Goal: Task Accomplishment & Management: Complete application form

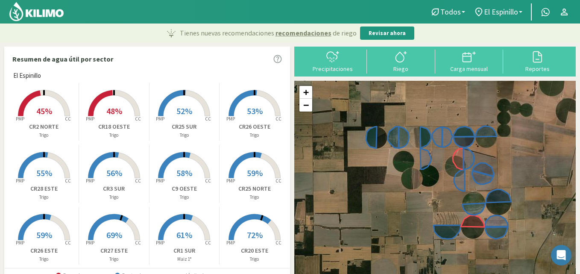
click at [125, 95] on icon at bounding box center [114, 103] width 52 height 26
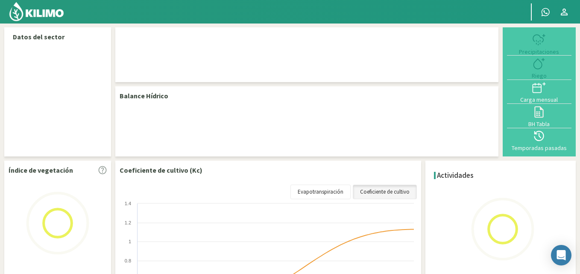
select select "2: Object"
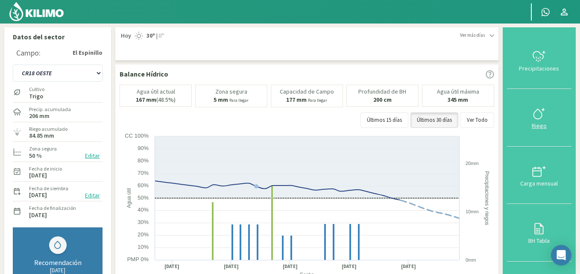
click at [539, 107] on icon at bounding box center [539, 114] width 14 height 14
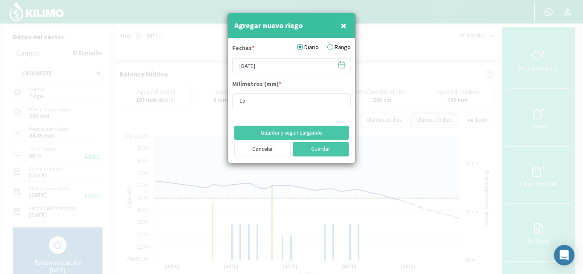
click at [335, 47] on label "Rango" at bounding box center [339, 47] width 23 height 9
click at [0, 0] on input "Rango" at bounding box center [0, 0] width 0 height 0
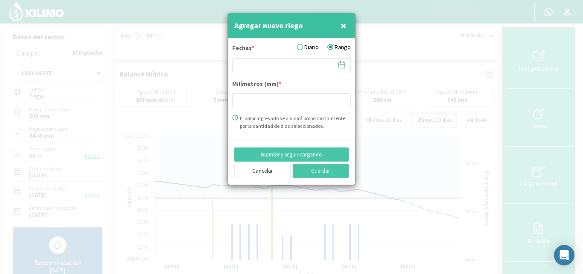
click at [342, 65] on icon at bounding box center [342, 65] width 8 height 8
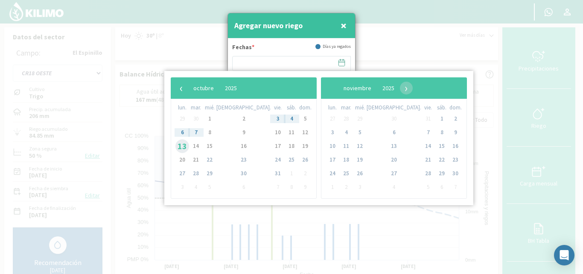
click at [182, 145] on span "13" at bounding box center [183, 146] width 14 height 14
type input "[DATE] - [DATE]"
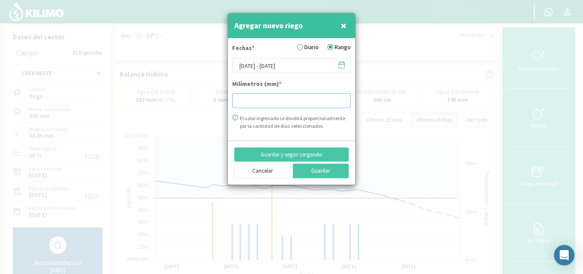
click at [249, 103] on input "number" at bounding box center [291, 100] width 119 height 15
type input "11.47"
click at [312, 150] on button "Guardar y seguir cargando" at bounding box center [292, 154] width 114 height 15
click at [342, 67] on icon at bounding box center [342, 65] width 8 height 8
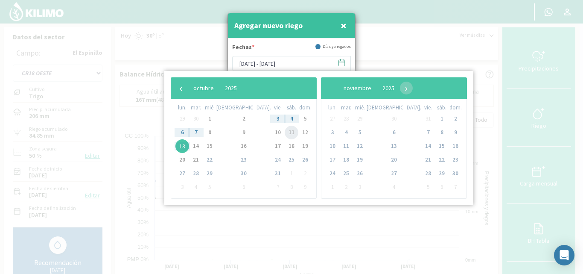
click at [285, 130] on span "11" at bounding box center [292, 133] width 14 height 14
type input "[DATE] - [DATE]"
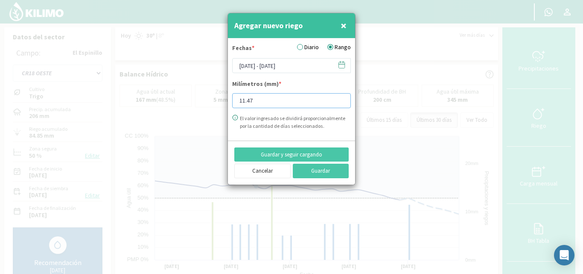
click at [255, 101] on input "11.47" at bounding box center [291, 100] width 119 height 15
type input "1"
click at [314, 151] on button "Guardar y seguir cargando" at bounding box center [292, 154] width 114 height 15
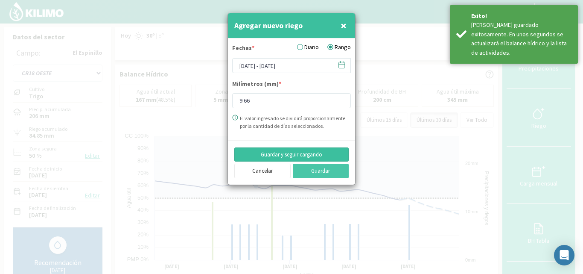
type input "11.47"
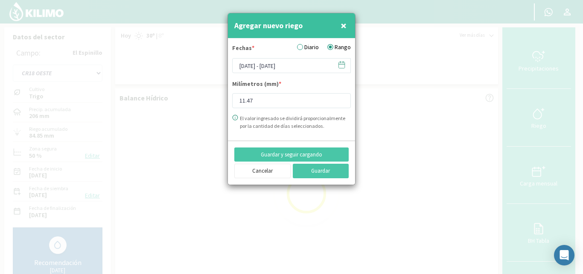
click at [343, 63] on icon at bounding box center [342, 65] width 8 height 8
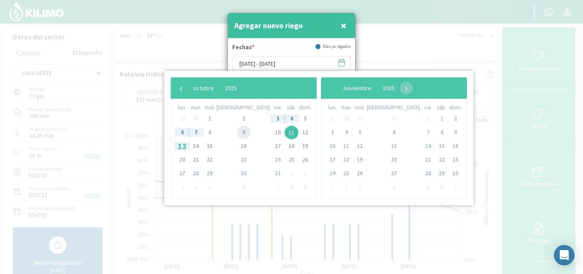
click at [237, 133] on span "9" at bounding box center [244, 133] width 14 height 14
type input "[DATE] - [DATE]"
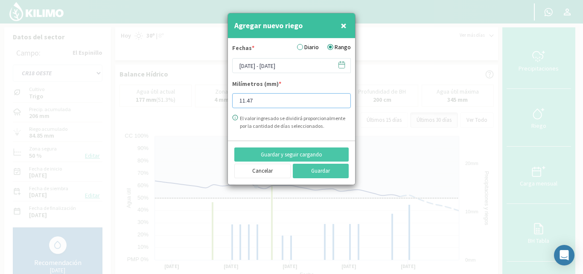
click at [262, 101] on input "11.47" at bounding box center [291, 100] width 119 height 15
type input "10.87"
click at [341, 65] on icon at bounding box center [342, 65] width 8 height 8
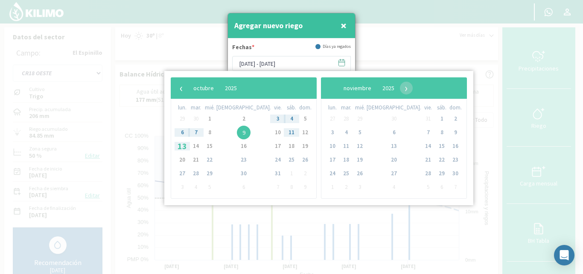
click at [200, 133] on span "7" at bounding box center [196, 133] width 14 height 14
click at [211, 133] on span "8" at bounding box center [210, 133] width 14 height 14
type input "[DATE] - [DATE]"
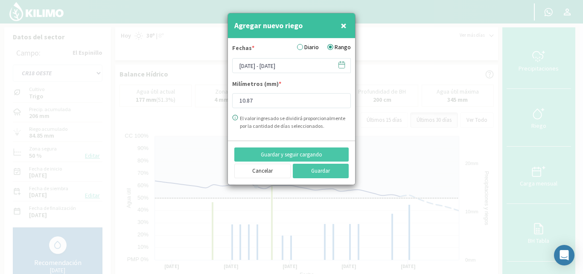
click at [211, 133] on div at bounding box center [291, 137] width 583 height 274
click at [260, 102] on input "10.87" at bounding box center [291, 100] width 119 height 15
type input "1"
type input "9.42"
click at [322, 169] on button "Guardar" at bounding box center [321, 171] width 56 height 15
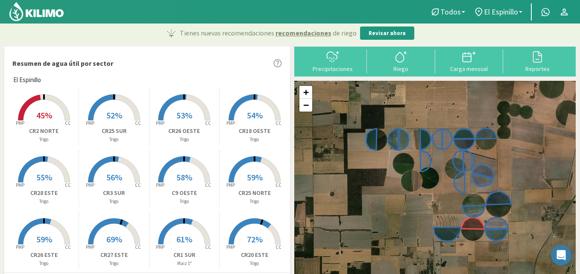
scroll to position [172, 0]
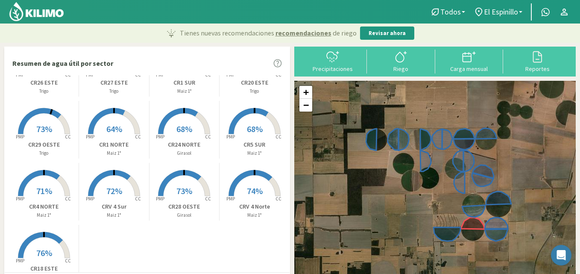
click at [47, 241] on rect at bounding box center [44, 259] width 68 height 68
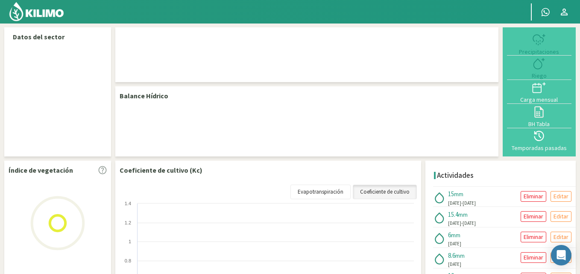
select select "1: Object"
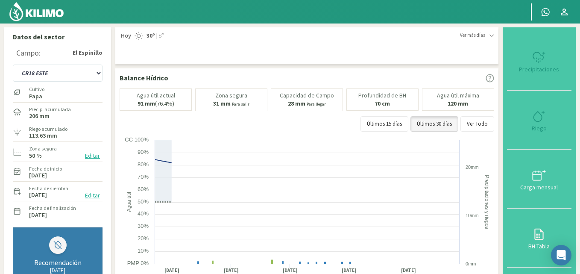
type input "15.09"
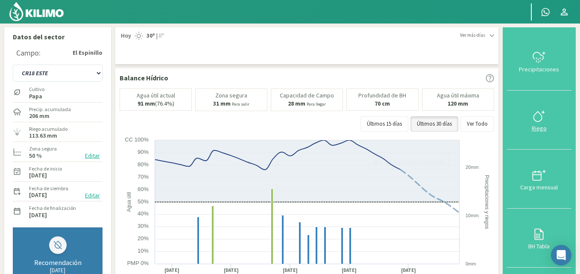
click at [539, 111] on icon at bounding box center [539, 116] width 14 height 14
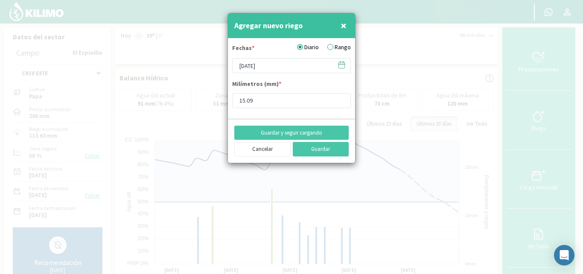
click at [340, 66] on icon at bounding box center [342, 65] width 8 height 8
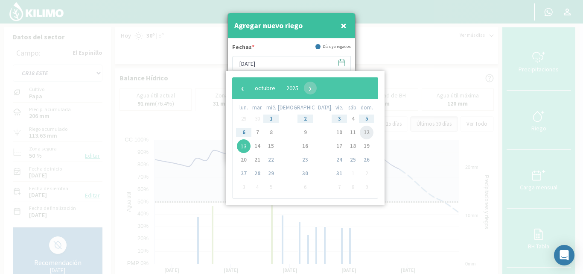
click at [360, 135] on span "12" at bounding box center [367, 133] width 14 height 14
type input "[DATE]"
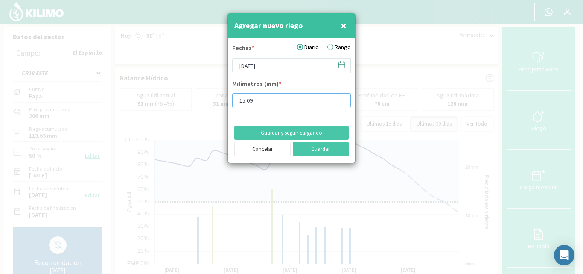
click at [256, 104] on input "15.09" at bounding box center [291, 100] width 119 height 15
type input "14.49"
click at [312, 149] on button "Guardar" at bounding box center [321, 149] width 56 height 15
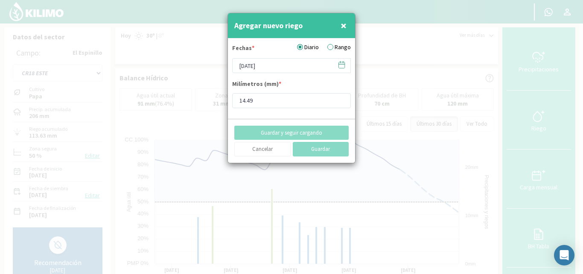
type input "[DATE]"
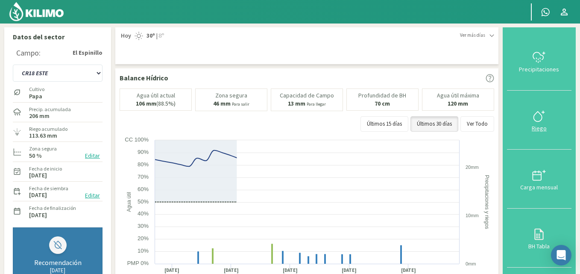
click at [544, 124] on svg-icon at bounding box center [539, 121] width 14 height 8
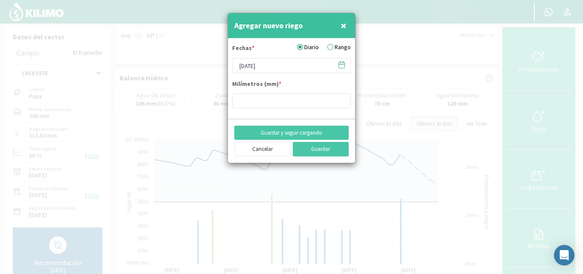
type input "14.49"
click at [343, 64] on icon at bounding box center [342, 64] width 6 height 0
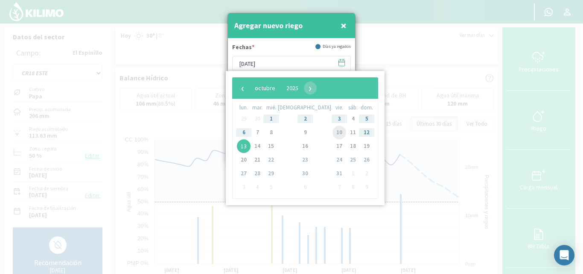
click at [333, 129] on span "10" at bounding box center [340, 133] width 14 height 14
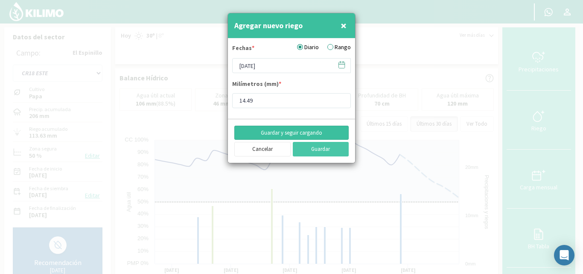
click at [307, 129] on button "Guardar y seguir cargando" at bounding box center [292, 133] width 114 height 15
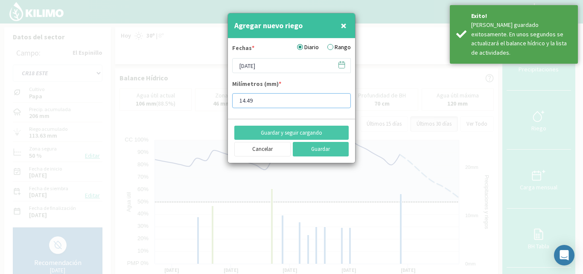
click at [280, 100] on input "14.49" at bounding box center [291, 100] width 119 height 15
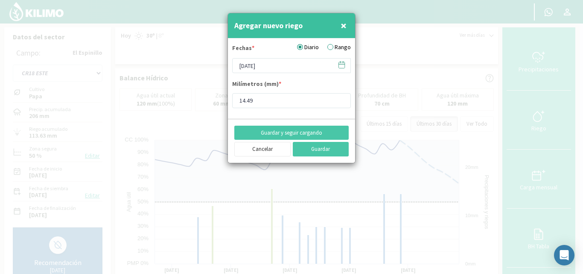
click at [340, 63] on icon at bounding box center [340, 62] width 0 height 1
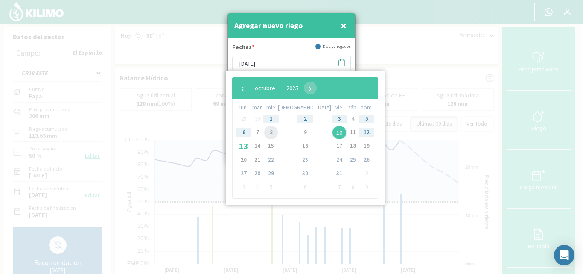
click at [274, 131] on span "8" at bounding box center [271, 133] width 14 height 14
type input "[DATE]"
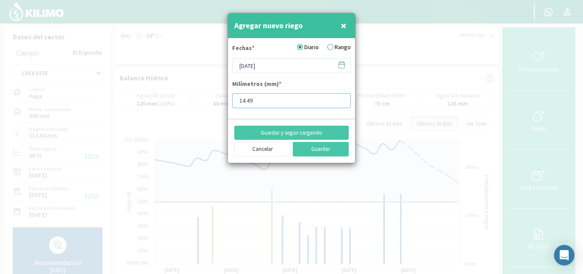
click at [264, 103] on input "14.49" at bounding box center [291, 100] width 119 height 15
type input "1"
type input "13.89"
click at [316, 149] on button "Guardar" at bounding box center [321, 149] width 56 height 15
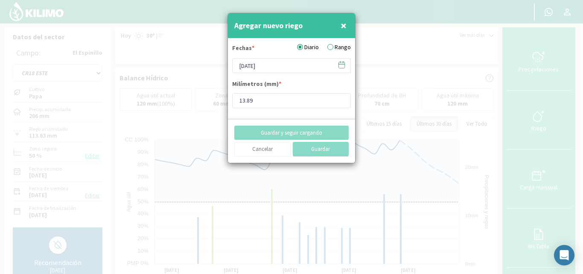
type input "[DATE]"
